Goal: Transaction & Acquisition: Download file/media

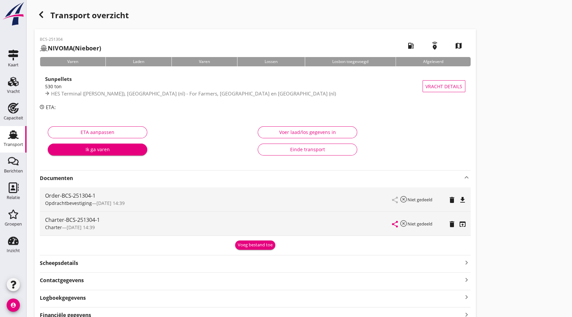
click at [22, 133] on link "Transport Transport" at bounding box center [13, 139] width 27 height 27
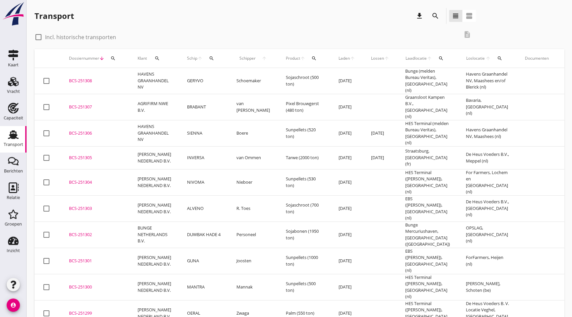
click at [90, 156] on div "BCS-251305" at bounding box center [95, 157] width 53 height 7
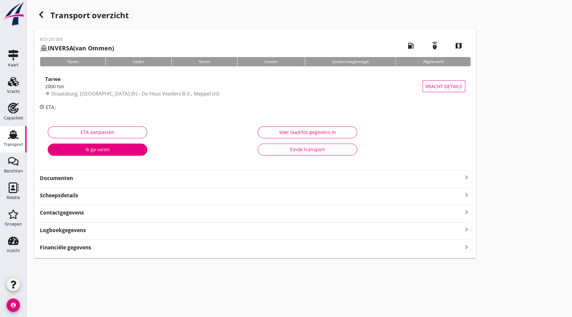
click at [101, 179] on strong "Documenten" at bounding box center [251, 178] width 422 height 8
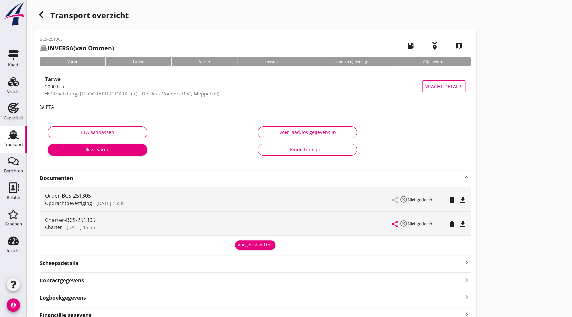
click at [457, 221] on div "share highlight_off Niet gedeeld delete file_download" at bounding box center [428, 223] width 73 height 24
click at [461, 221] on icon "file_download" at bounding box center [462, 224] width 8 height 8
drag, startPoint x: 46, startPoint y: 16, endPoint x: 0, endPoint y: 116, distance: 110.5
click at [46, 16] on div "button" at bounding box center [40, 14] width 13 height 13
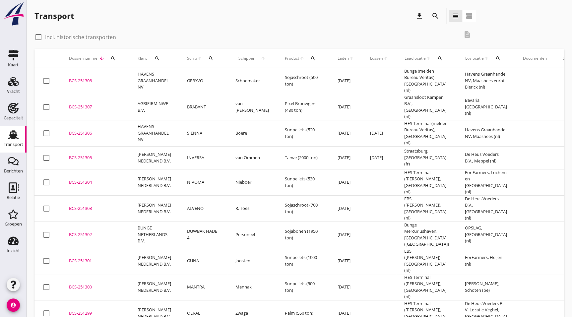
drag, startPoint x: 86, startPoint y: 133, endPoint x: 575, endPoint y: 151, distance: 488.8
click at [86, 133] on td "BCS-251306 upload_file Drop hier uw bestand om het aan het dossier toe te voegen" at bounding box center [95, 133] width 69 height 26
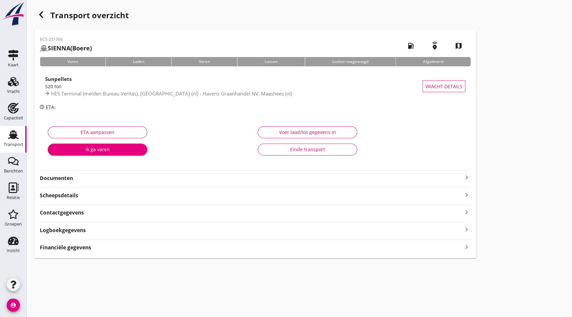
click at [149, 181] on strong "Documenten" at bounding box center [251, 178] width 422 height 8
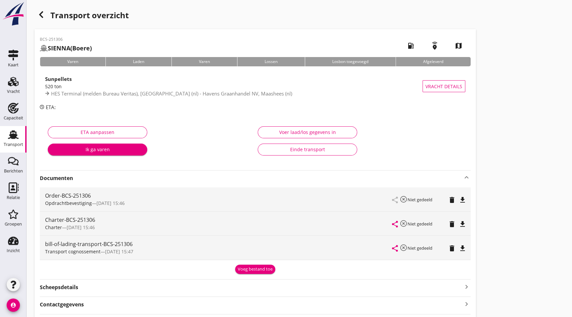
click at [465, 223] on icon "file_download" at bounding box center [462, 224] width 8 height 8
click at [35, 15] on div "button" at bounding box center [40, 14] width 13 height 13
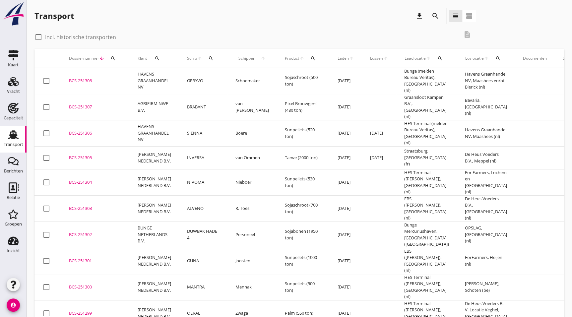
click at [98, 106] on div "BCS-251307" at bounding box center [95, 107] width 53 height 7
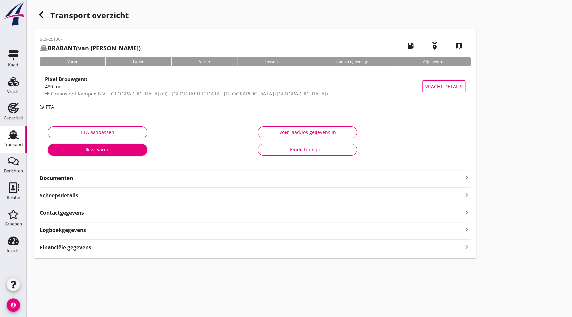
drag, startPoint x: 69, startPoint y: 177, endPoint x: 86, endPoint y: 184, distance: 19.0
click at [69, 177] on strong "Documenten" at bounding box center [251, 178] width 422 height 8
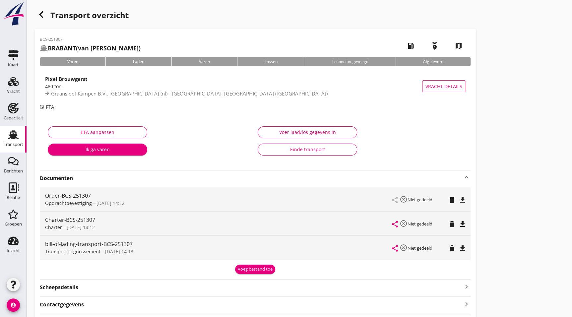
click at [461, 223] on icon "file_download" at bounding box center [462, 224] width 8 height 8
click at [42, 13] on use "button" at bounding box center [41, 14] width 4 height 7
